Goal: Find specific page/section: Find specific page/section

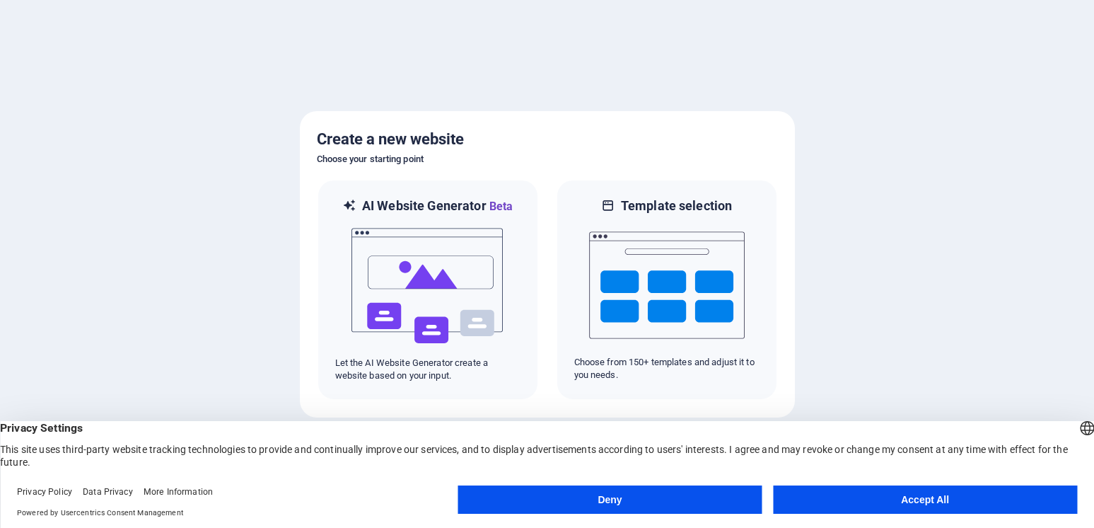
click at [945, 501] on button "Accept All" at bounding box center [925, 499] width 304 height 28
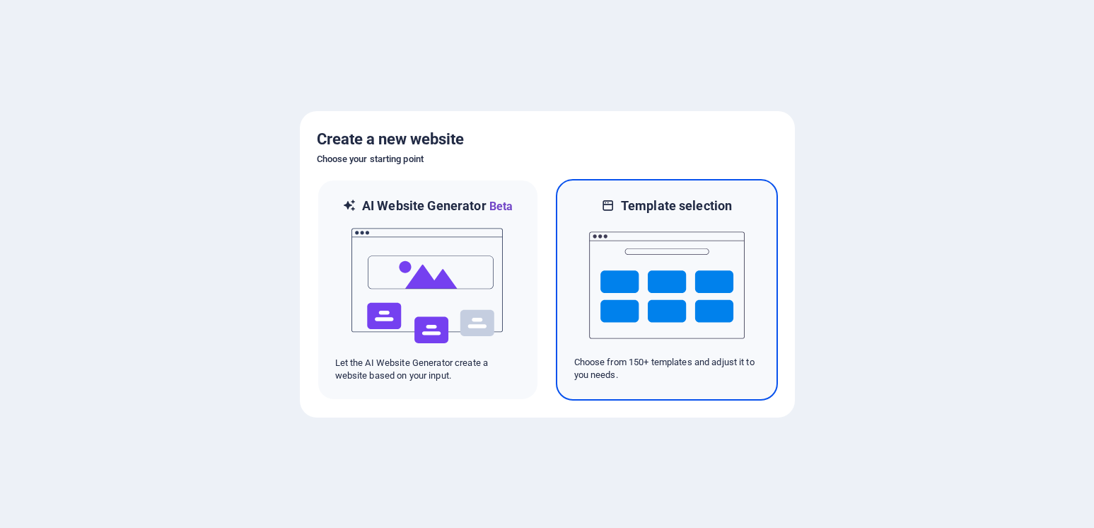
click at [688, 279] on img at bounding box center [667, 284] width 156 height 141
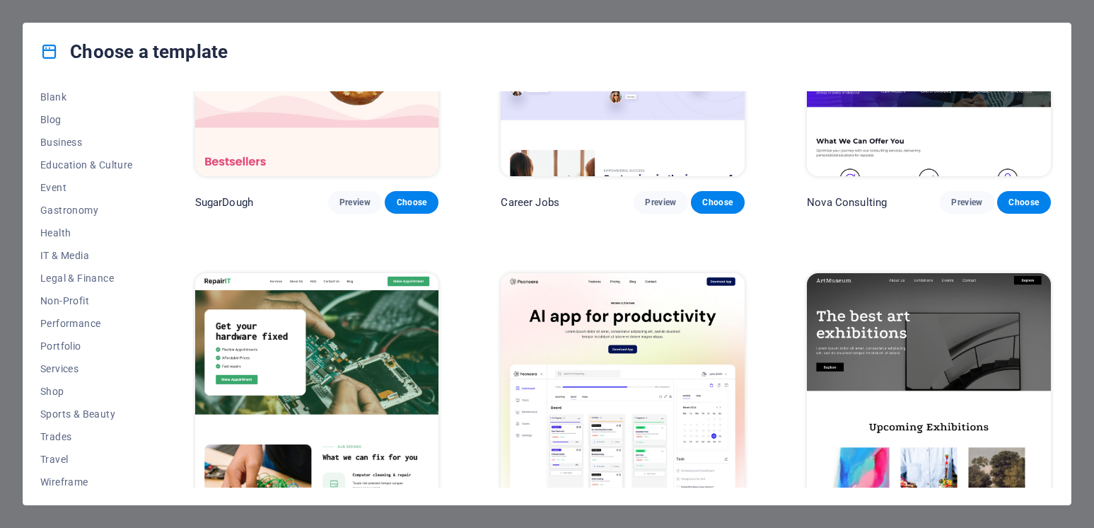
scroll to position [192, 0]
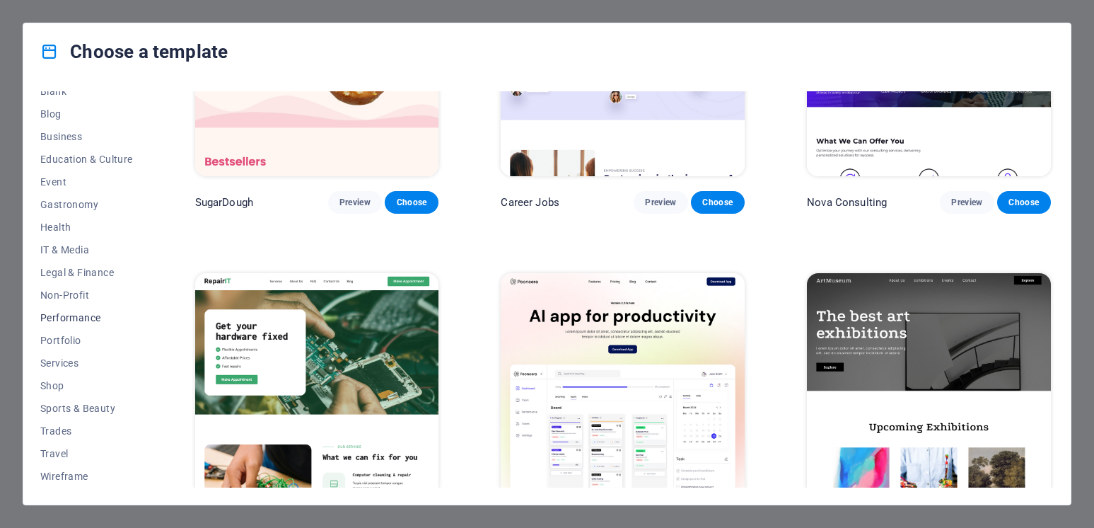
click at [94, 318] on span "Performance" at bounding box center [86, 317] width 93 height 11
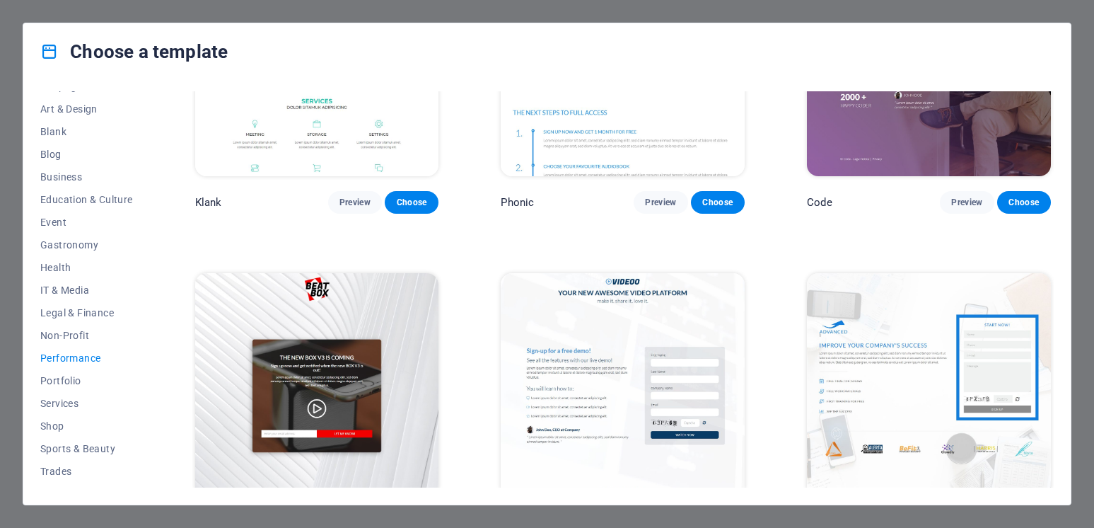
scroll to position [129, 0]
click at [69, 243] on span "Event" at bounding box center [86, 244] width 93 height 11
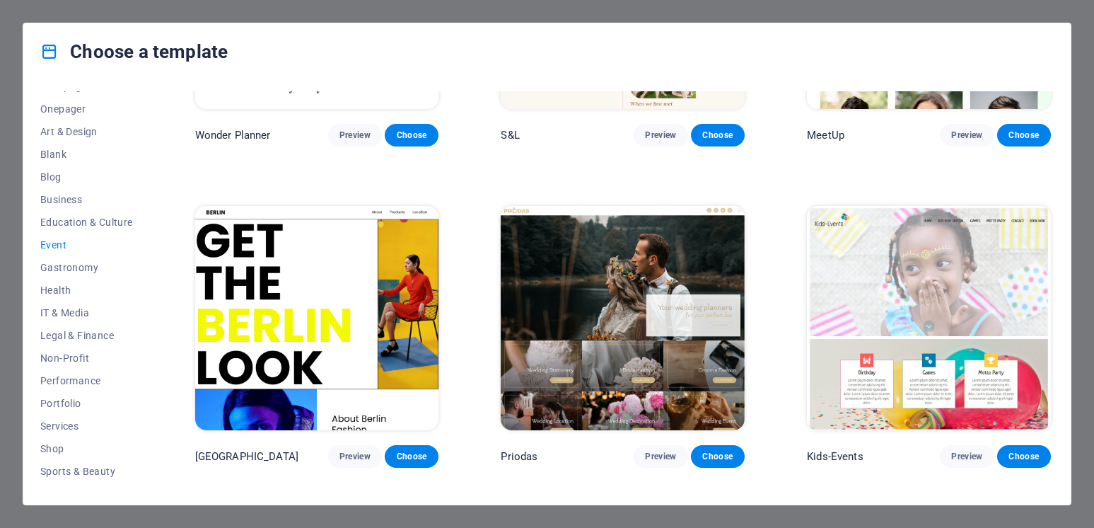
scroll to position [207, 0]
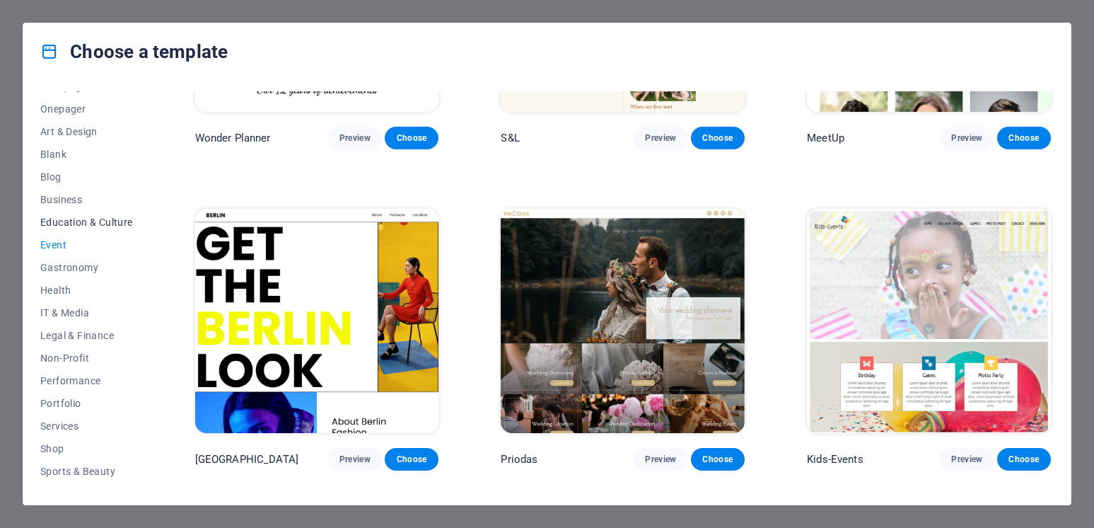
click at [109, 219] on span "Education & Culture" at bounding box center [86, 221] width 93 height 11
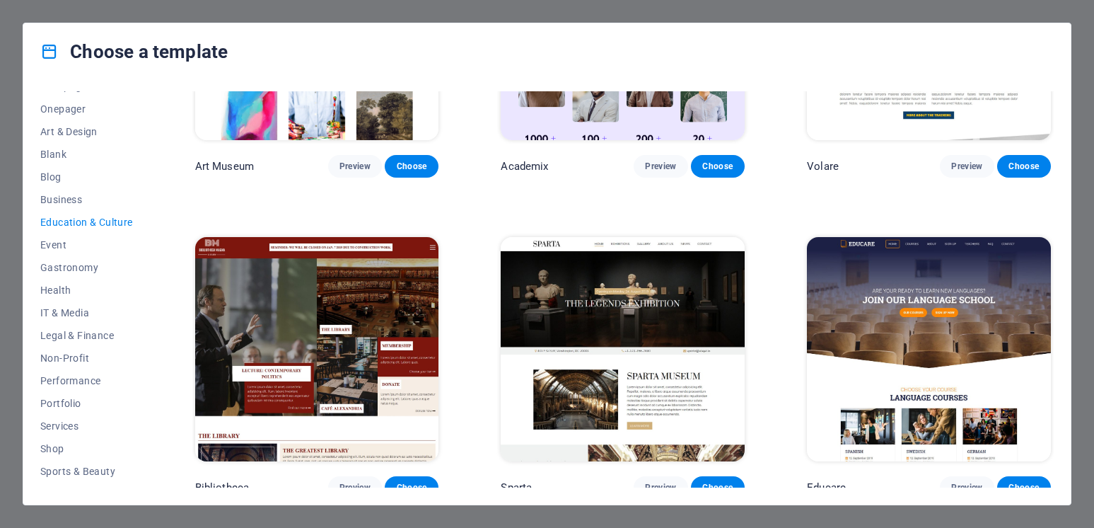
scroll to position [0, 0]
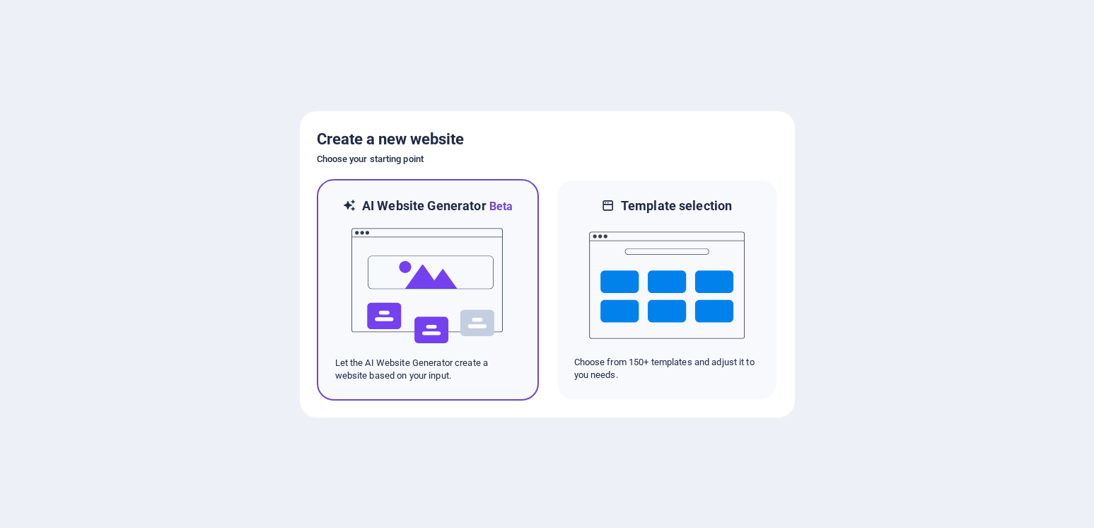
click at [532, 281] on div "AI Website Generator Beta Let the AI Website Generator create a website based o…" at bounding box center [428, 289] width 222 height 221
